Goal: Navigation & Orientation: Find specific page/section

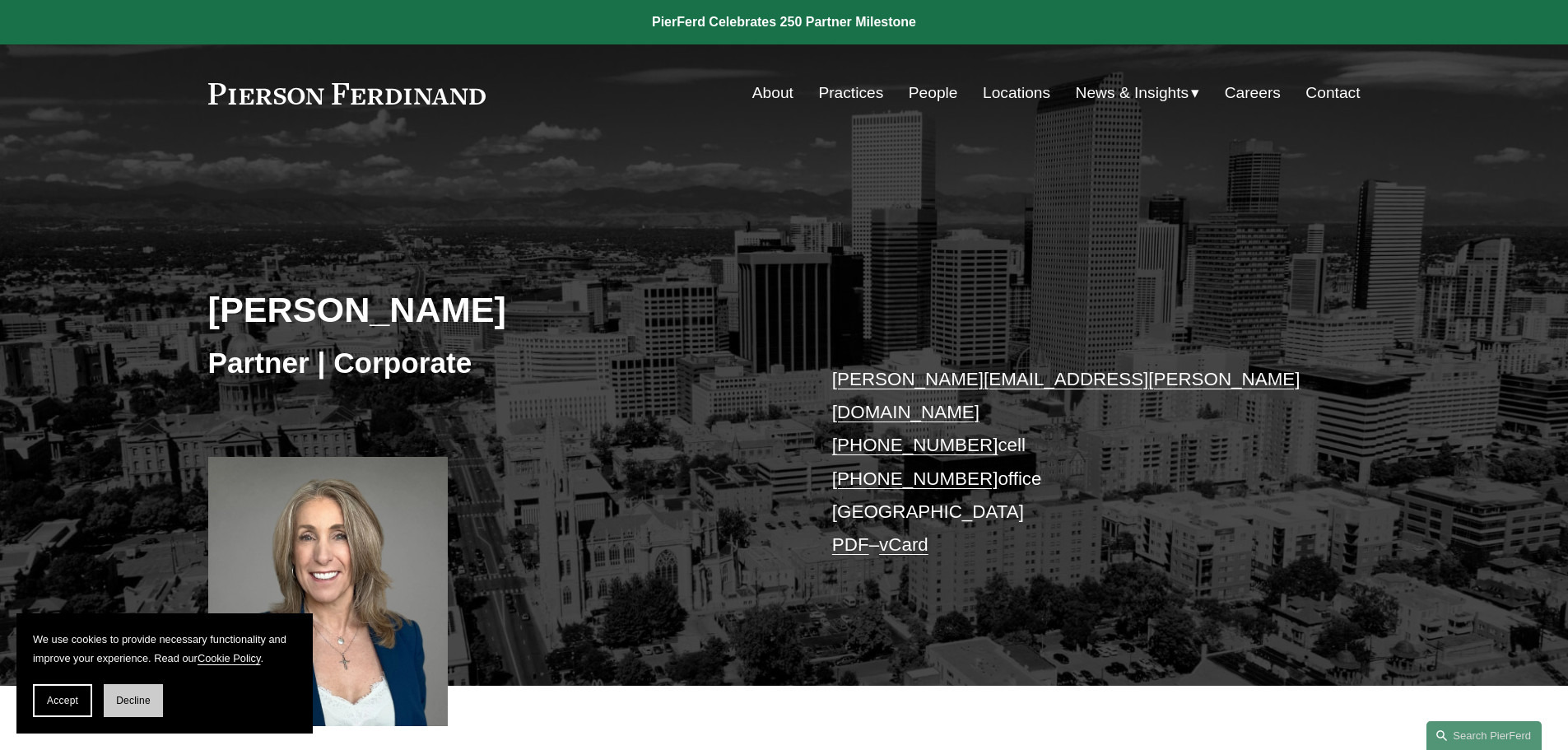
click at [114, 705] on button "Decline" at bounding box center [132, 700] width 59 height 33
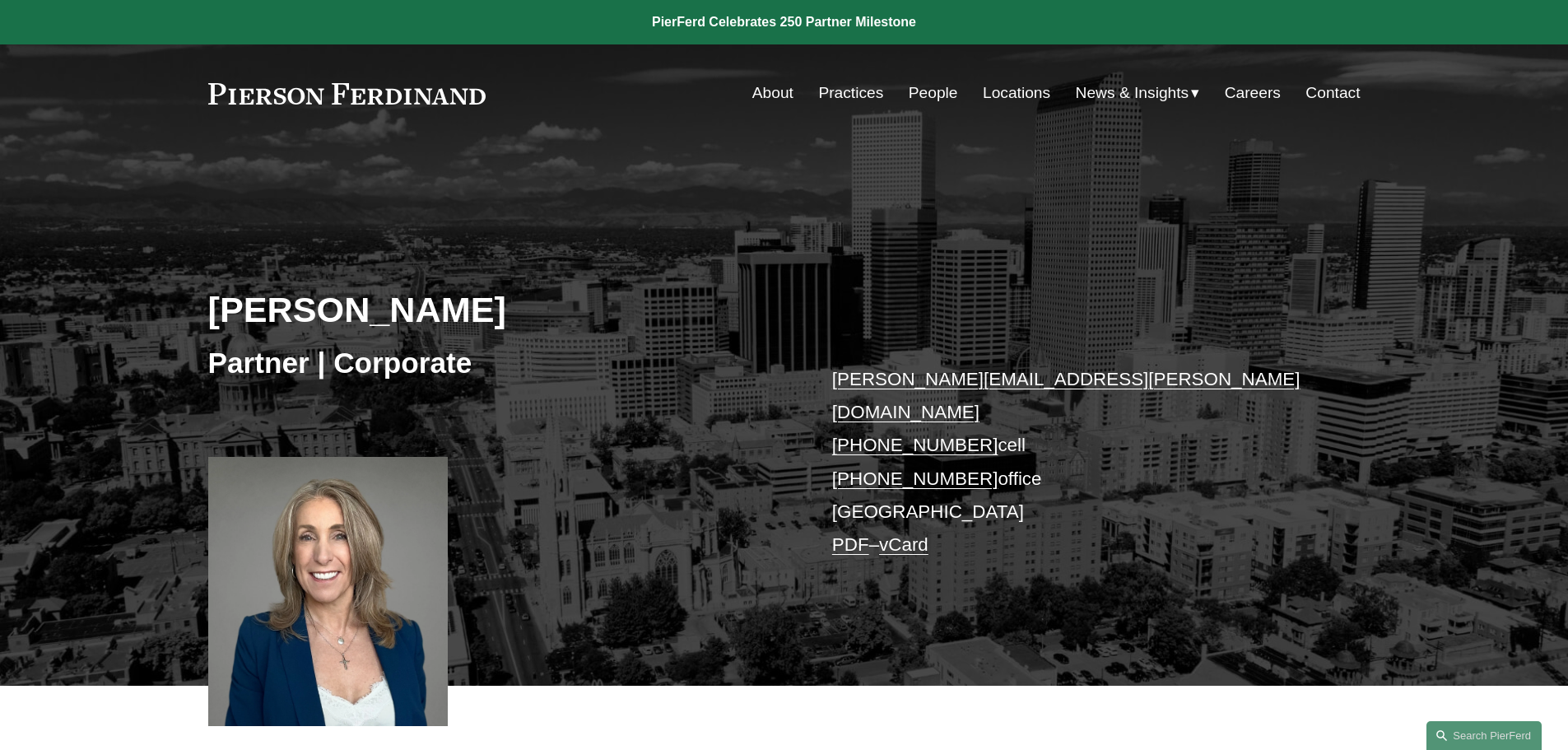
click at [985, 89] on link "Locations" at bounding box center [1017, 93] width 68 height 31
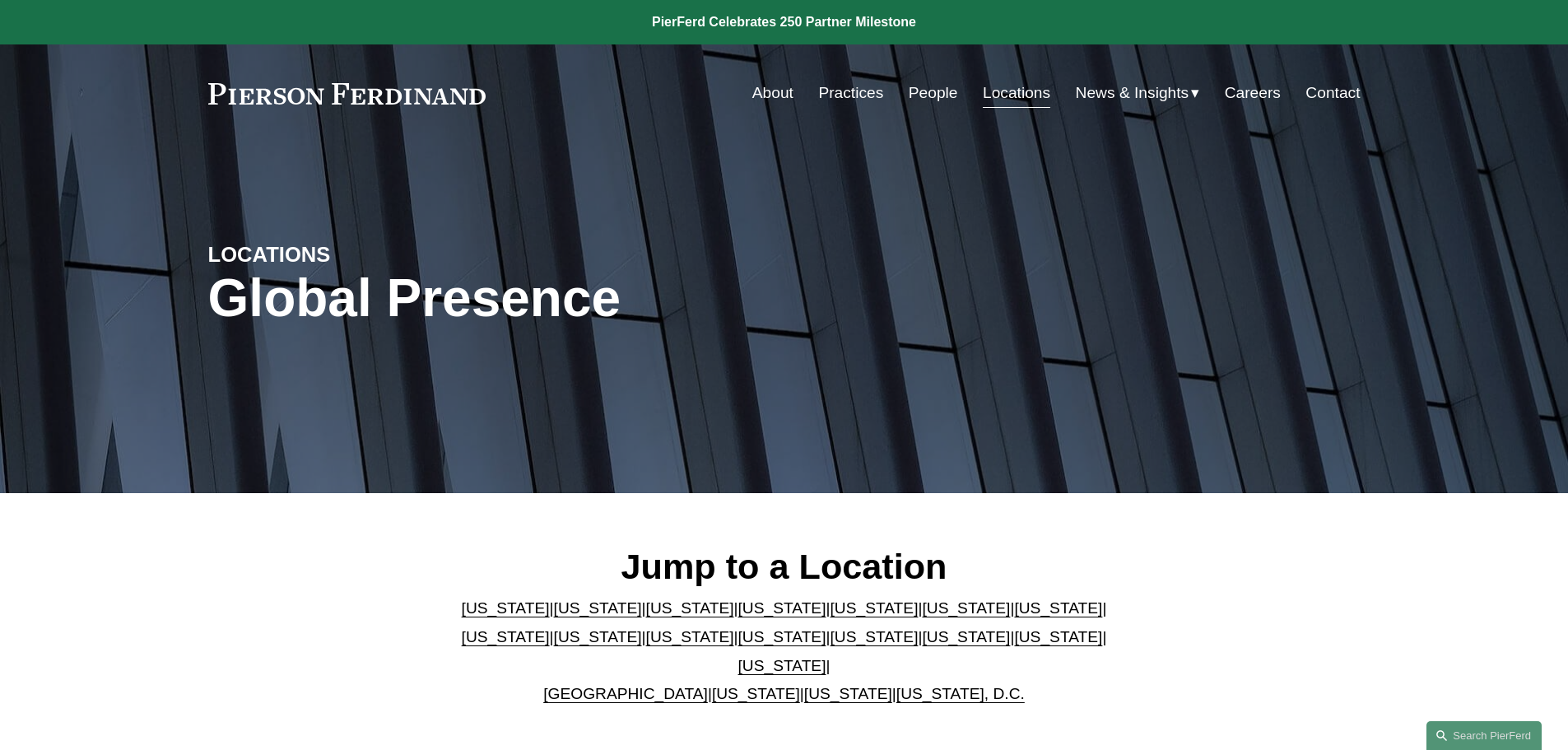
click at [921, 91] on link "People" at bounding box center [933, 93] width 49 height 31
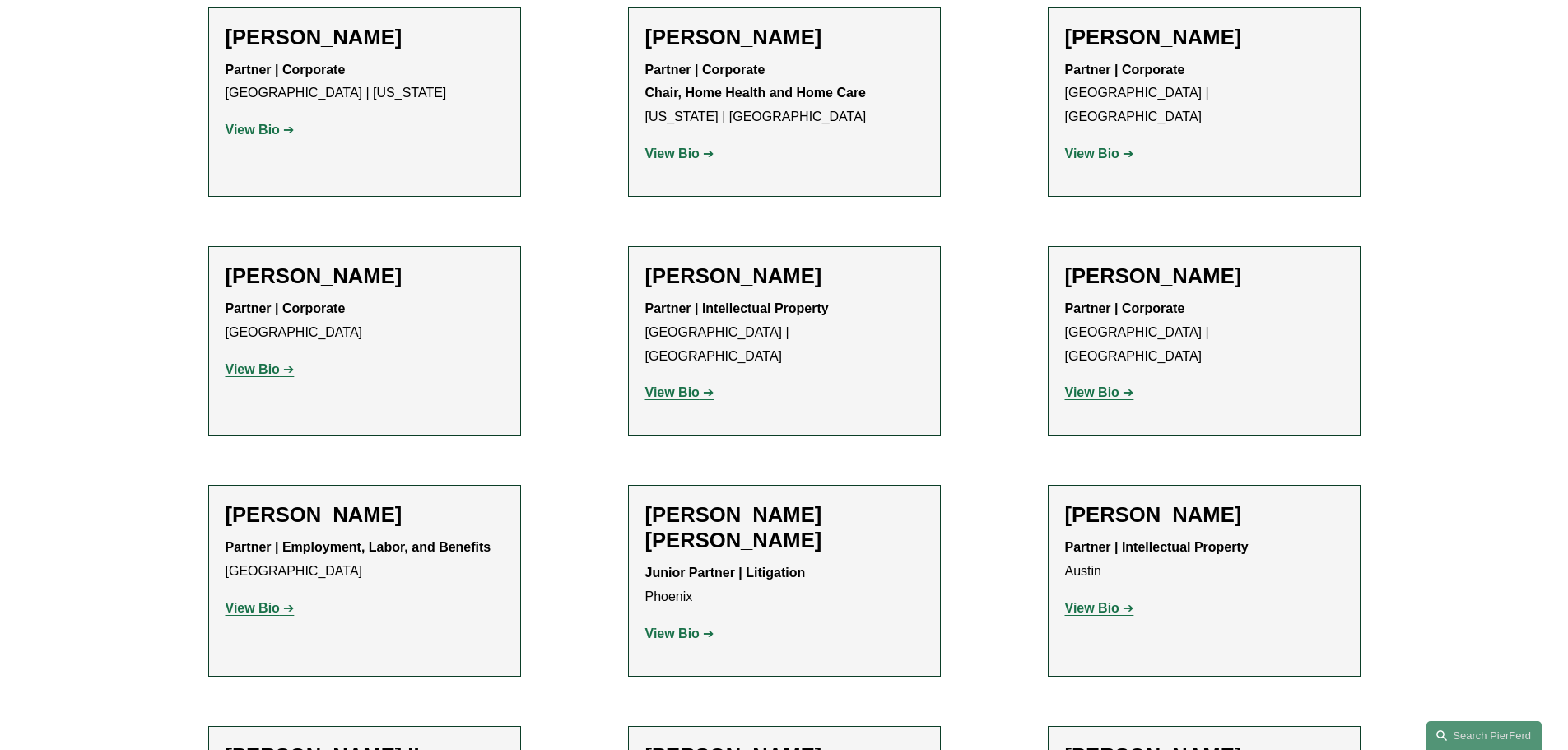
scroll to position [987, 0]
